Goal: Information Seeking & Learning: Learn about a topic

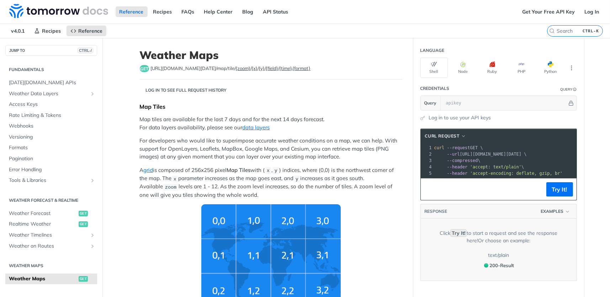
scroll to position [157, 0]
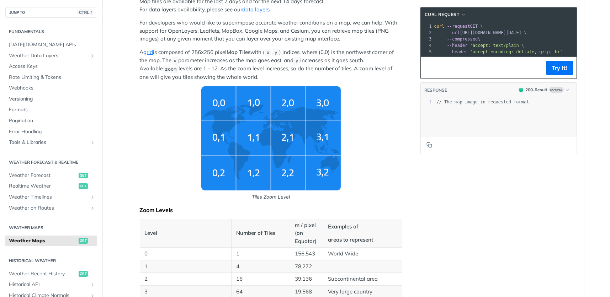
click at [281, 140] on img "Tiles Zoom Level" at bounding box center [270, 138] width 139 height 104
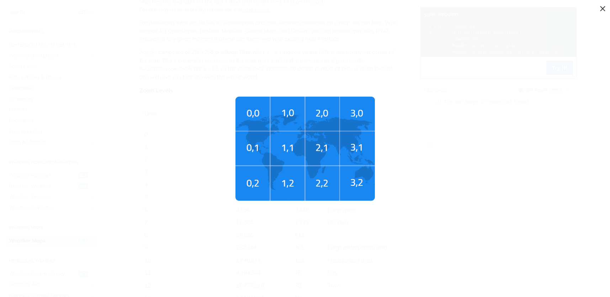
click at [281, 140] on img "Tiles Zoom Level" at bounding box center [304, 149] width 139 height 104
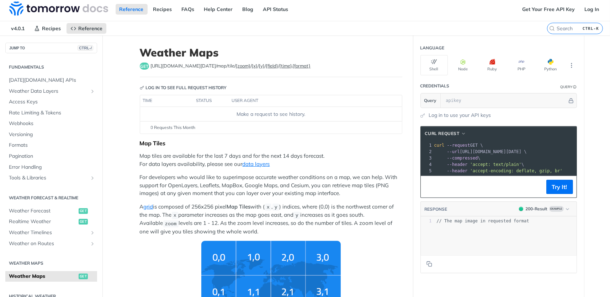
scroll to position [0, 0]
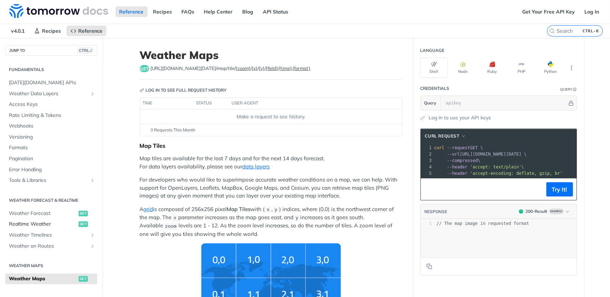
click at [44, 221] on span "Realtime Weather" at bounding box center [43, 224] width 68 height 7
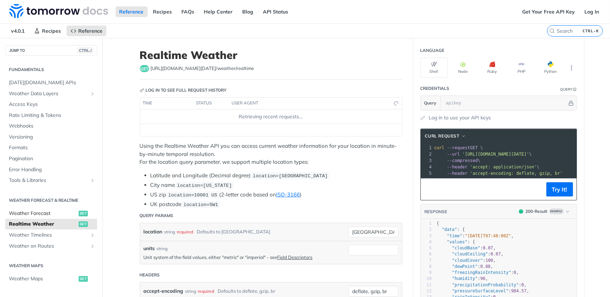
click at [46, 215] on span "Weather Forecast" at bounding box center [43, 213] width 68 height 7
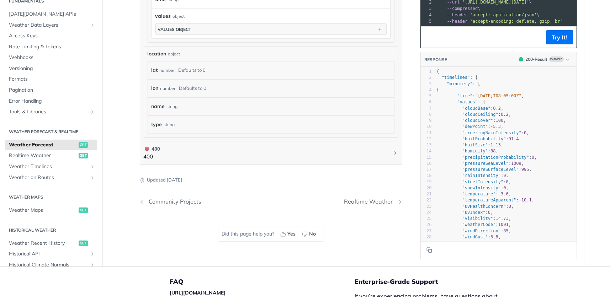
scroll to position [711, 0]
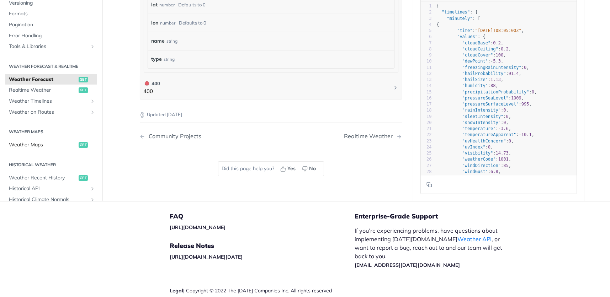
click at [48, 144] on span "Weather Maps" at bounding box center [43, 145] width 68 height 7
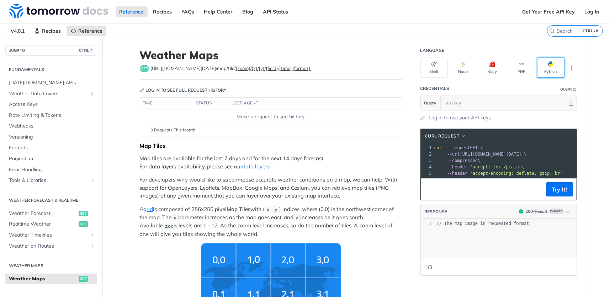
click at [545, 71] on button "Python" at bounding box center [550, 68] width 27 height 20
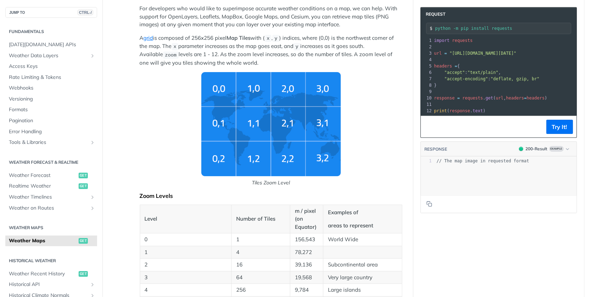
scroll to position [178, 0]
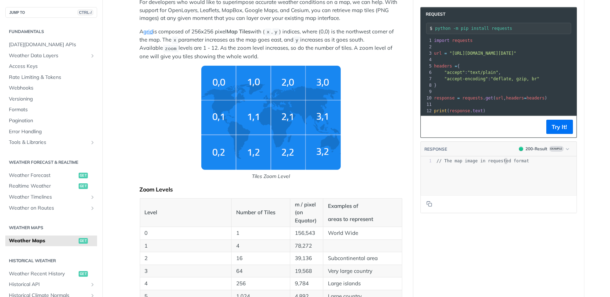
click at [502, 164] on span "// The map image in requested format" at bounding box center [483, 161] width 92 height 5
click at [556, 134] on button "Try It!" at bounding box center [559, 127] width 27 height 14
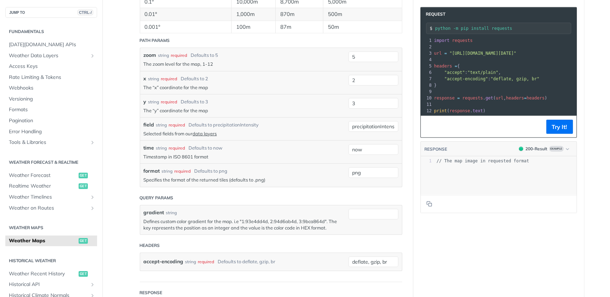
scroll to position [925, 0]
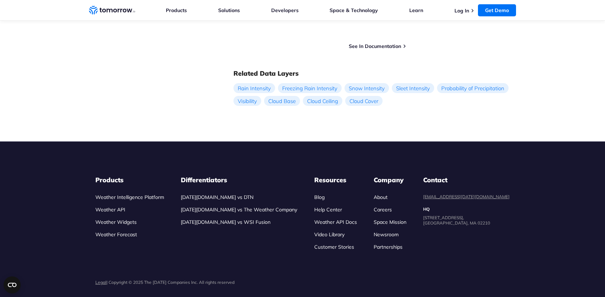
scroll to position [740, 0]
